Goal: Task Accomplishment & Management: Manage account settings

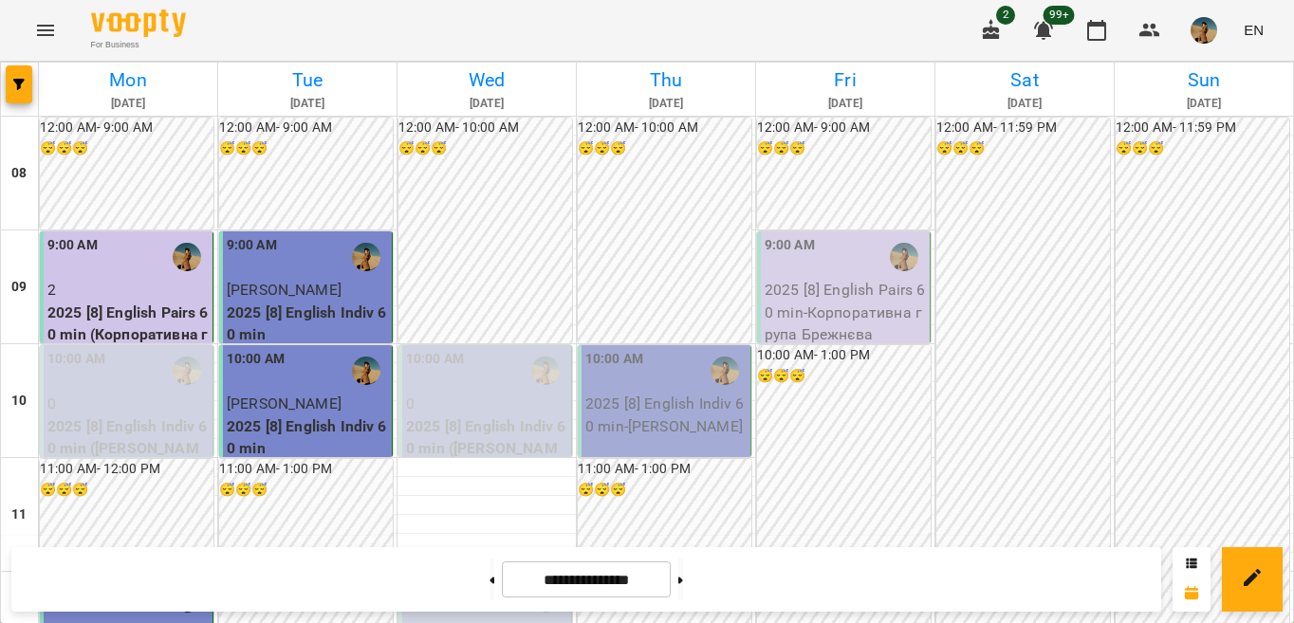
scroll to position [933, 0]
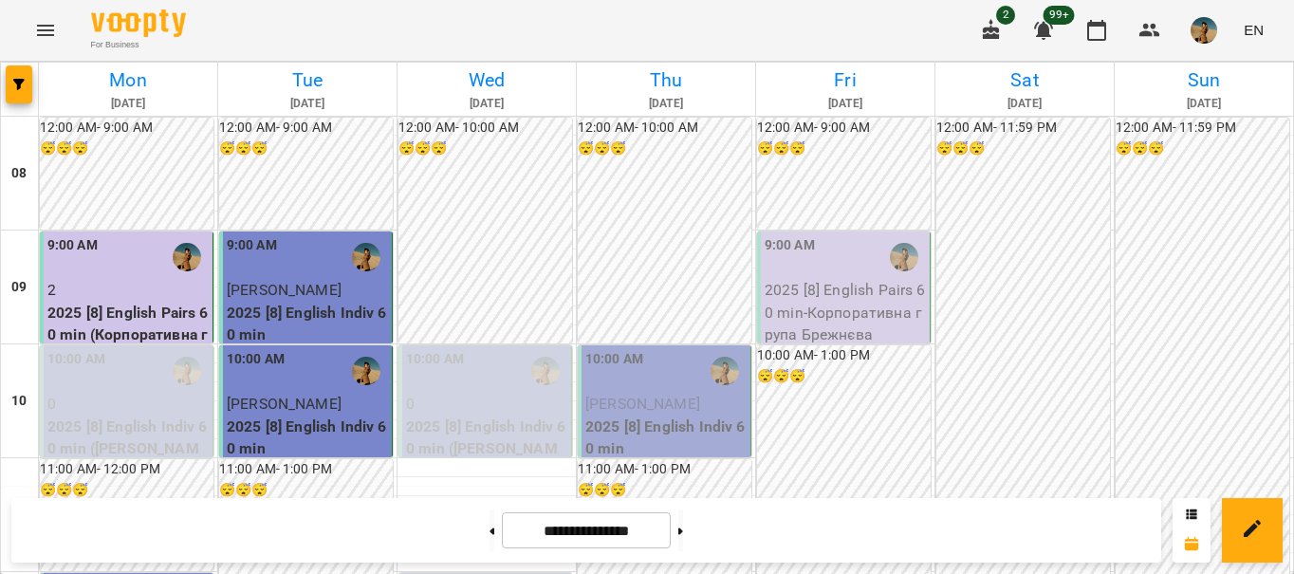
scroll to position [181, 0]
click at [649, 349] on div "10:00 AM" at bounding box center [665, 371] width 161 height 44
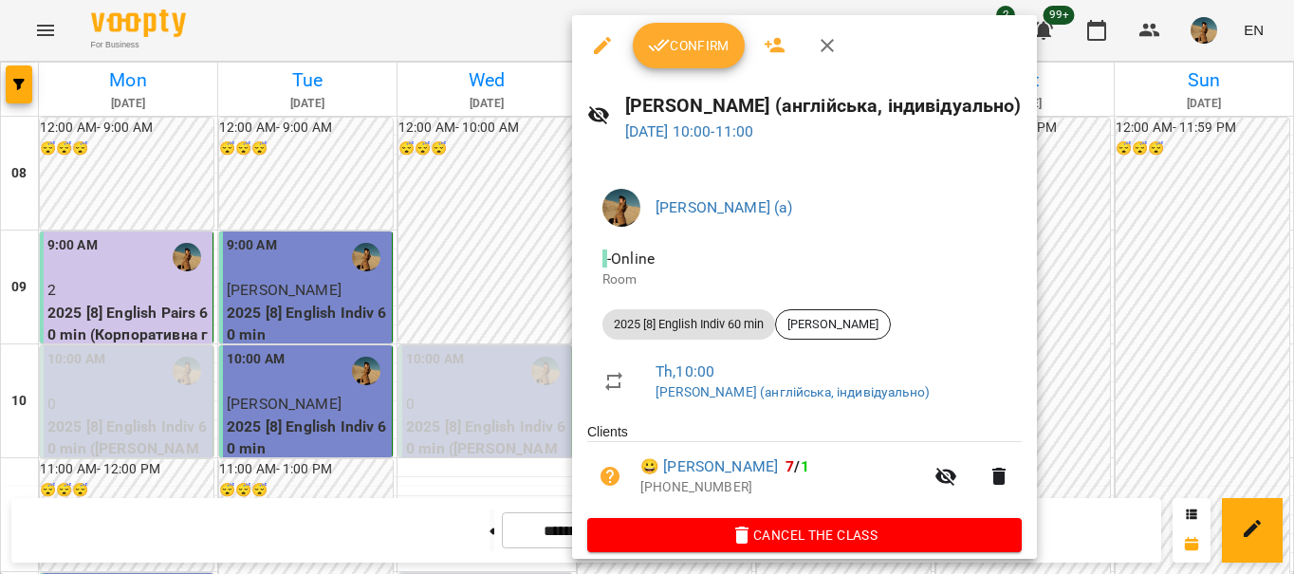
click at [691, 40] on span "Confirm" at bounding box center [689, 45] width 82 height 23
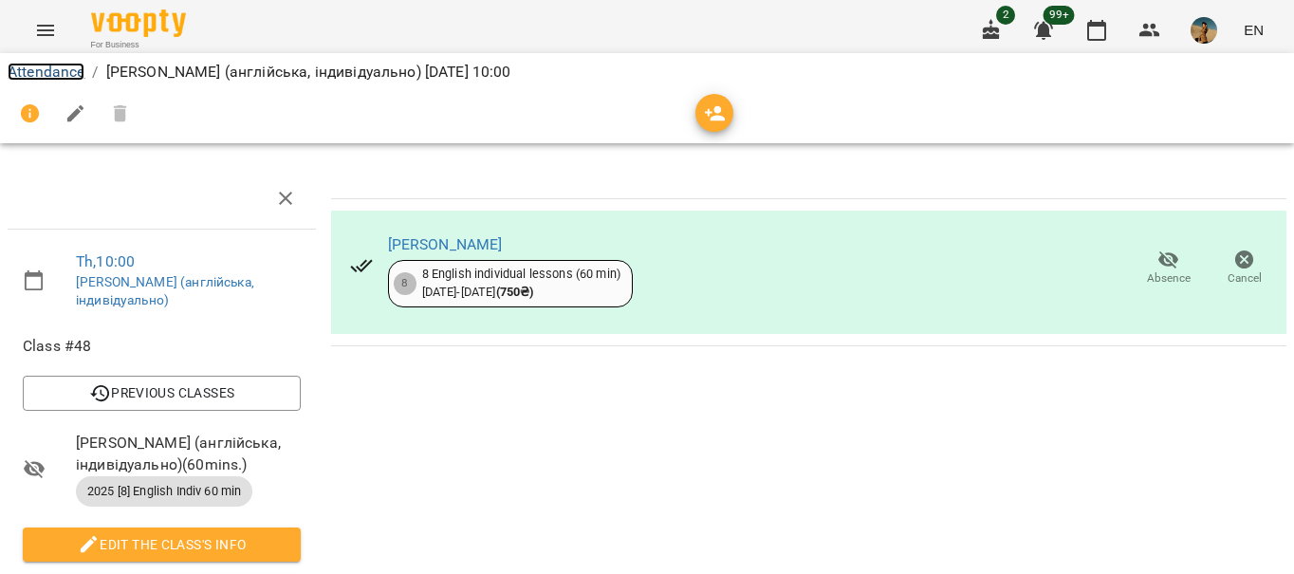
click at [42, 69] on link "Attendance" at bounding box center [46, 72] width 77 height 18
